Goal: Transaction & Acquisition: Purchase product/service

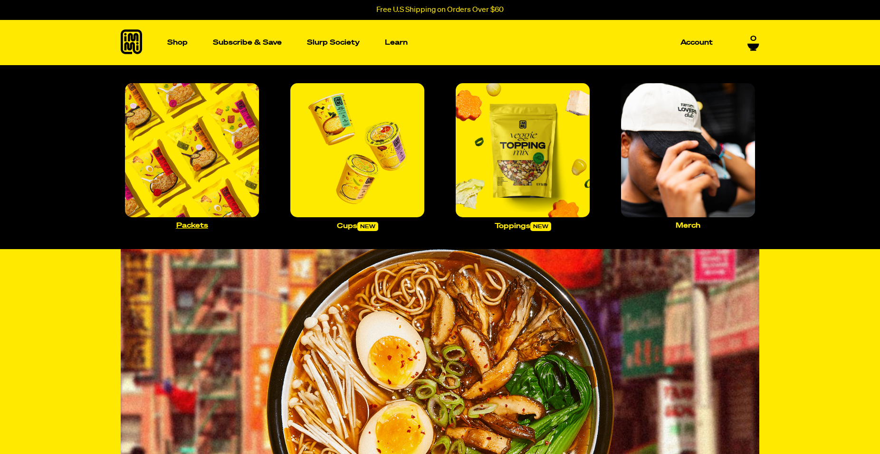
click at [190, 125] on img "Main navigation" at bounding box center [192, 150] width 134 height 134
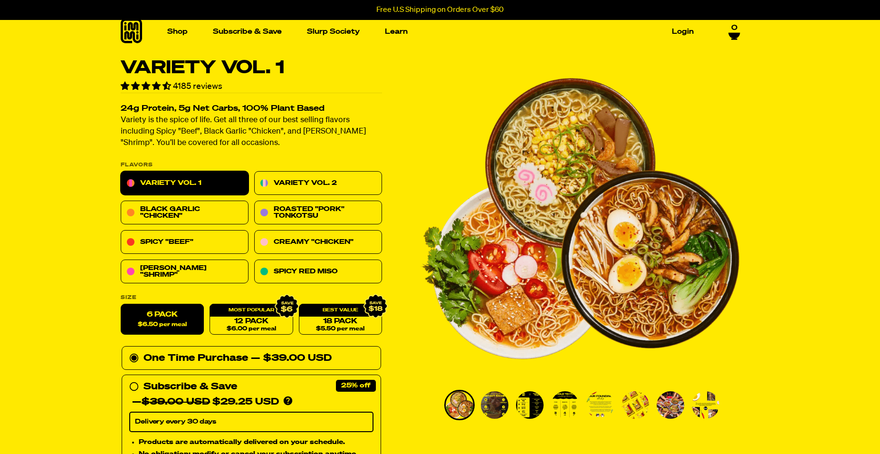
scroll to position [41, 0]
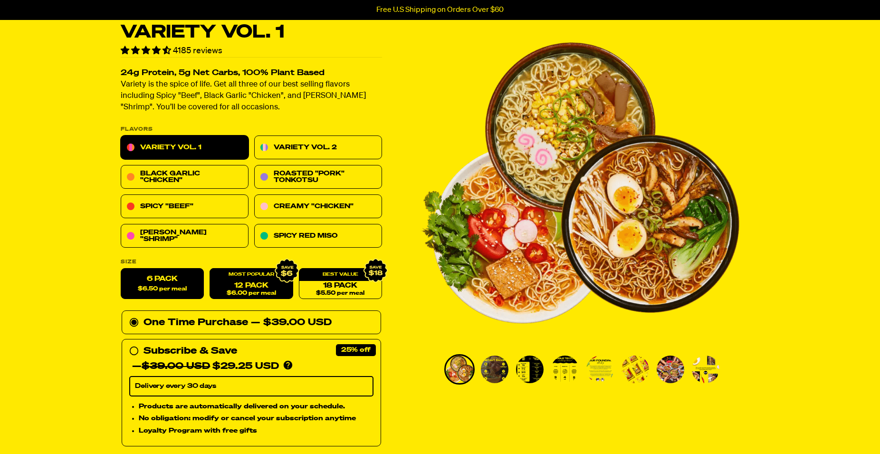
click at [227, 291] on link "12 Pack $6.00 per meal" at bounding box center [250, 283] width 83 height 31
radio input "false"
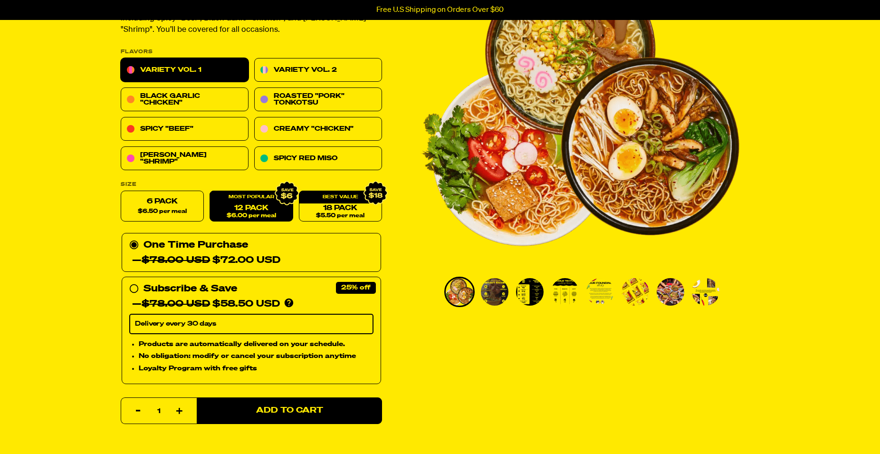
scroll to position [130, 0]
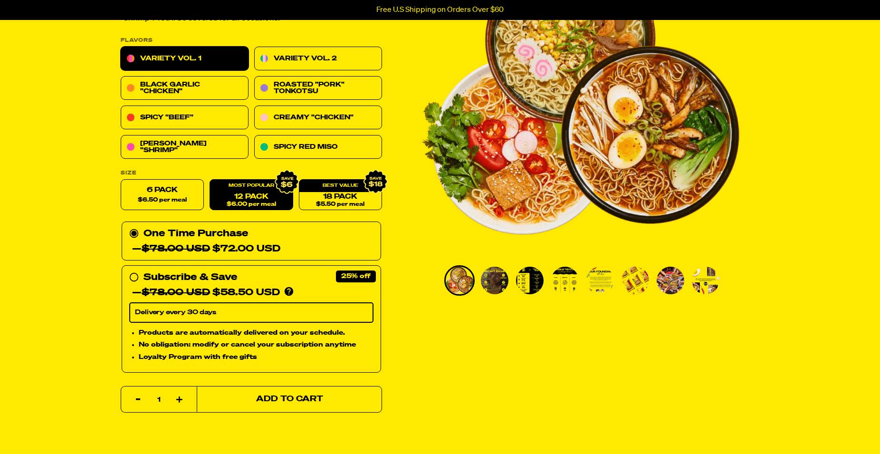
click at [324, 396] on button "Add to Cart" at bounding box center [289, 399] width 185 height 27
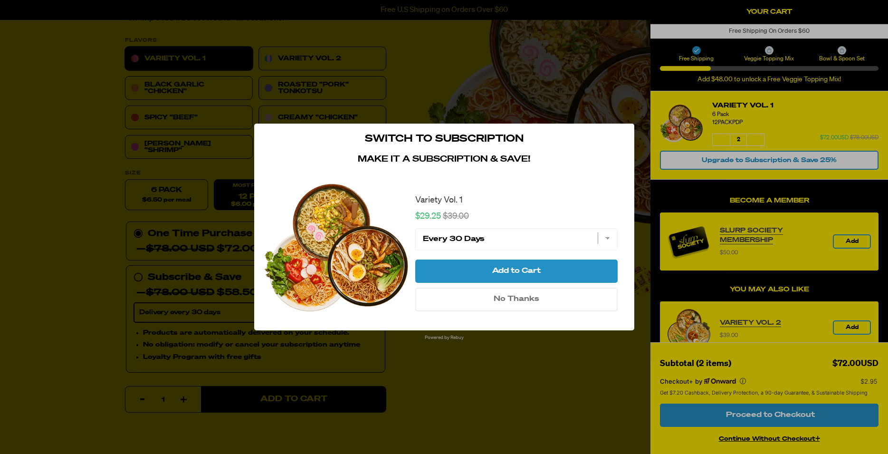
click at [522, 301] on span "No Thanks" at bounding box center [517, 299] width 46 height 8
click at [522, 301] on div at bounding box center [444, 227] width 888 height 454
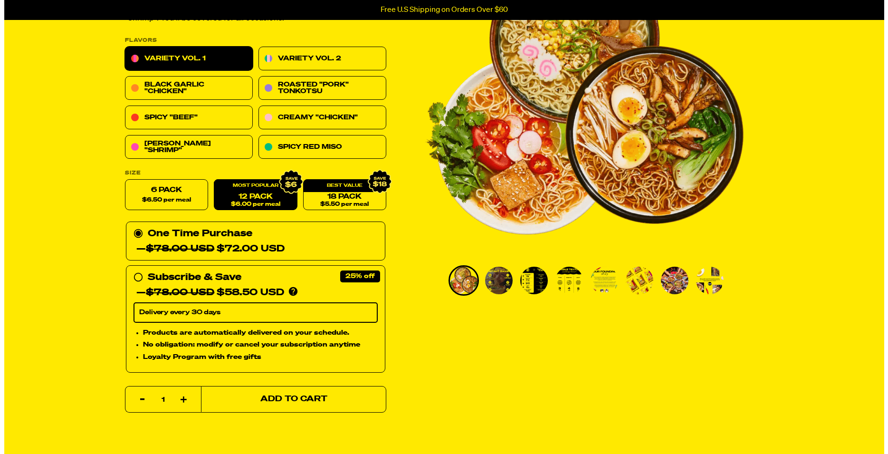
scroll to position [0, 0]
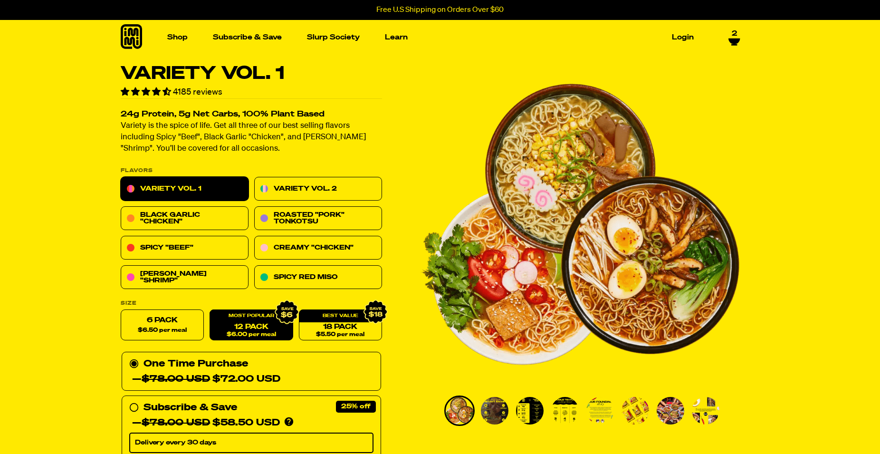
click at [735, 37] on link "2" at bounding box center [734, 37] width 12 height 16
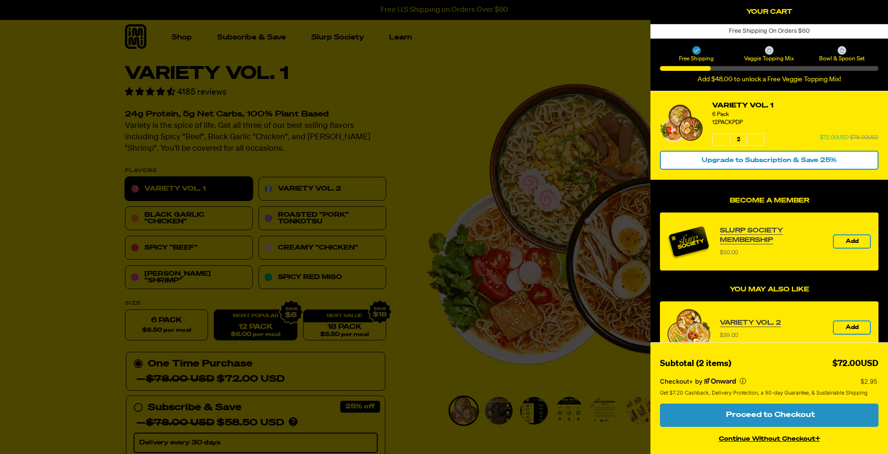
click at [768, 416] on span "Proceed to Checkout" at bounding box center [768, 415] width 91 height 8
